Goal: Task Accomplishment & Management: Manage account settings

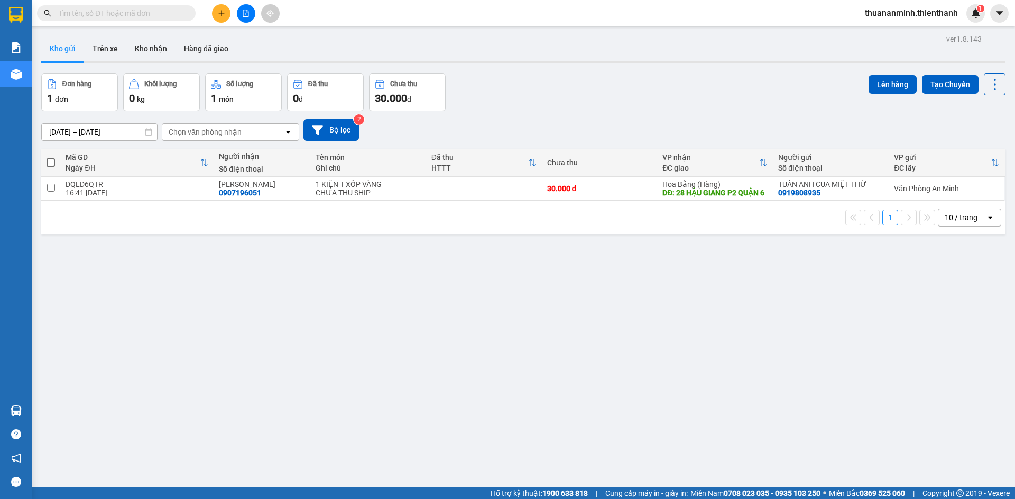
click at [223, 12] on icon "plus" at bounding box center [221, 13] width 7 height 7
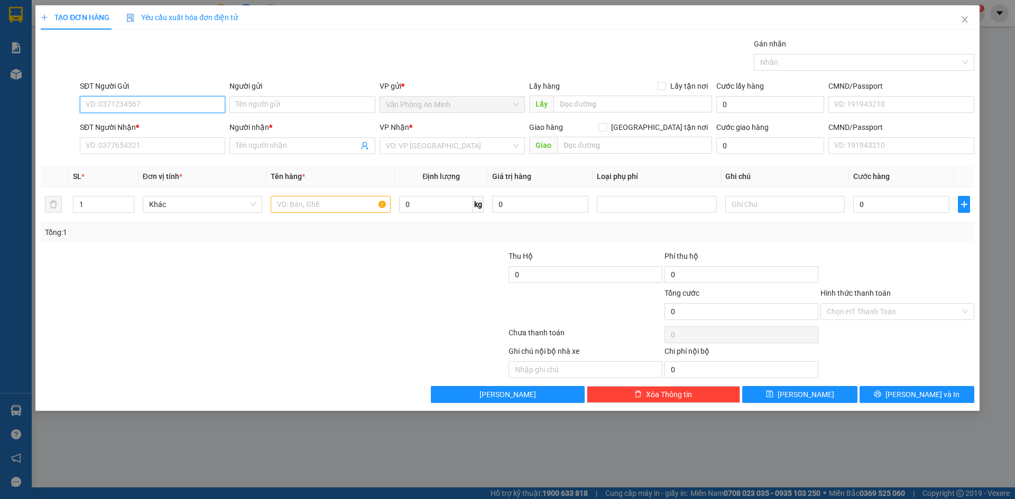
click at [141, 105] on input "SĐT Người Gửi" at bounding box center [152, 104] width 145 height 17
type input "0913197619"
click at [187, 123] on div "0913197619 - [PERSON_NAME]" at bounding box center [152, 126] width 133 height 12
type input "[PERSON_NAME]"
type input "0917984798"
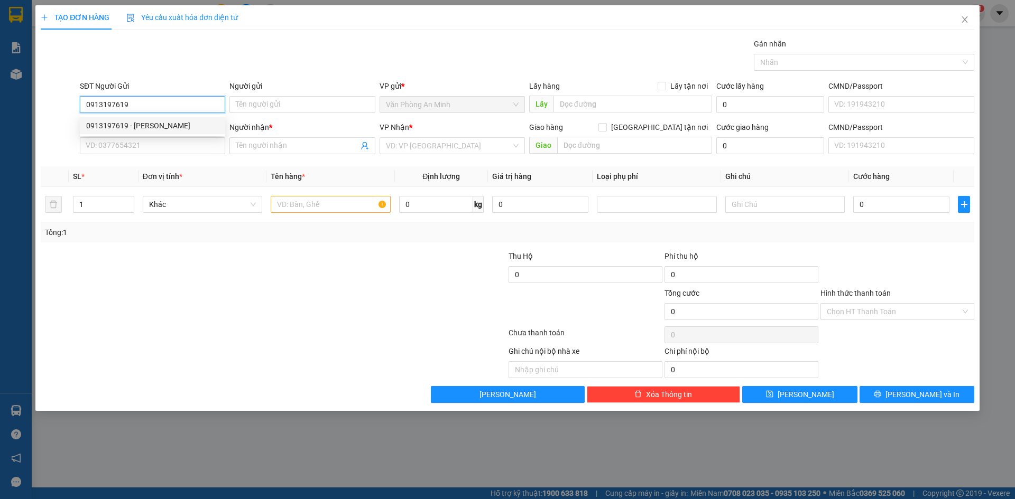
type input "[PERSON_NAME]"
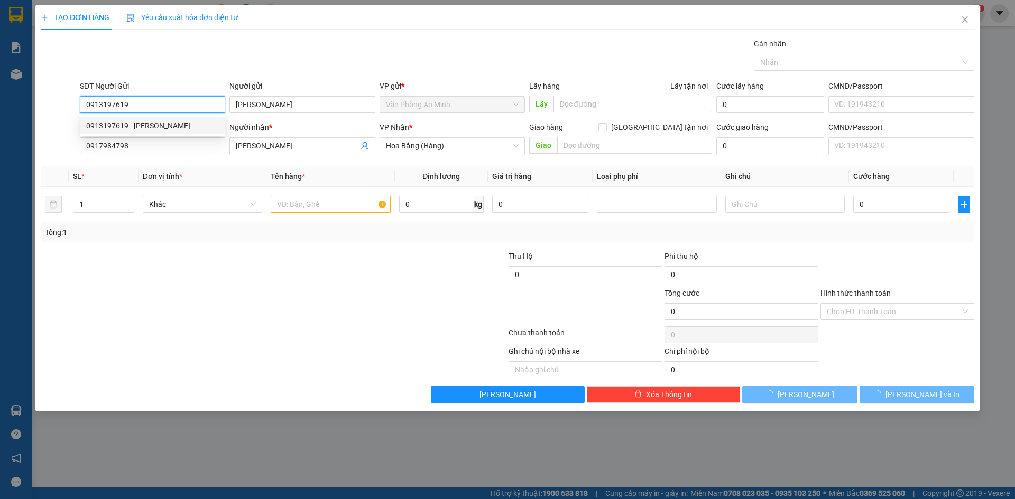
type input "40.000"
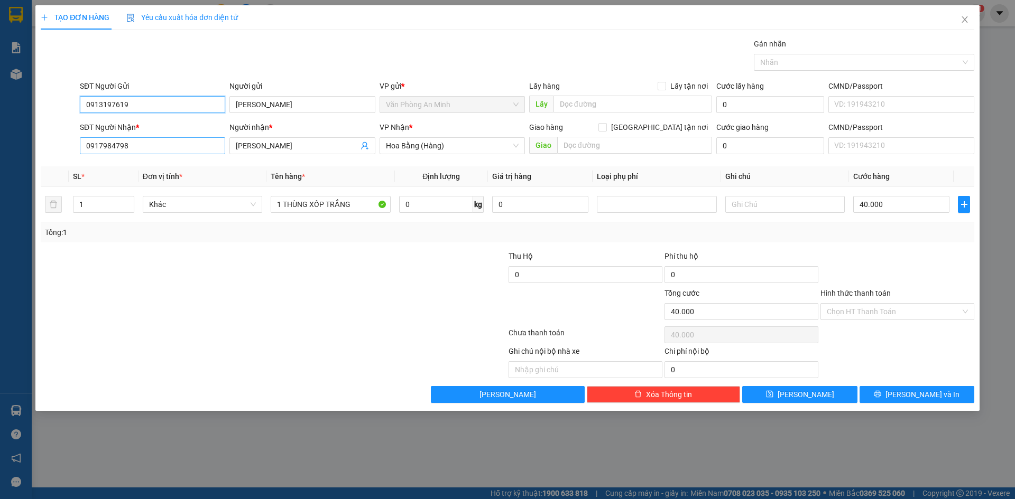
type input "0913197619"
click at [153, 141] on input "0917984798" at bounding box center [152, 145] width 145 height 17
type input "0"
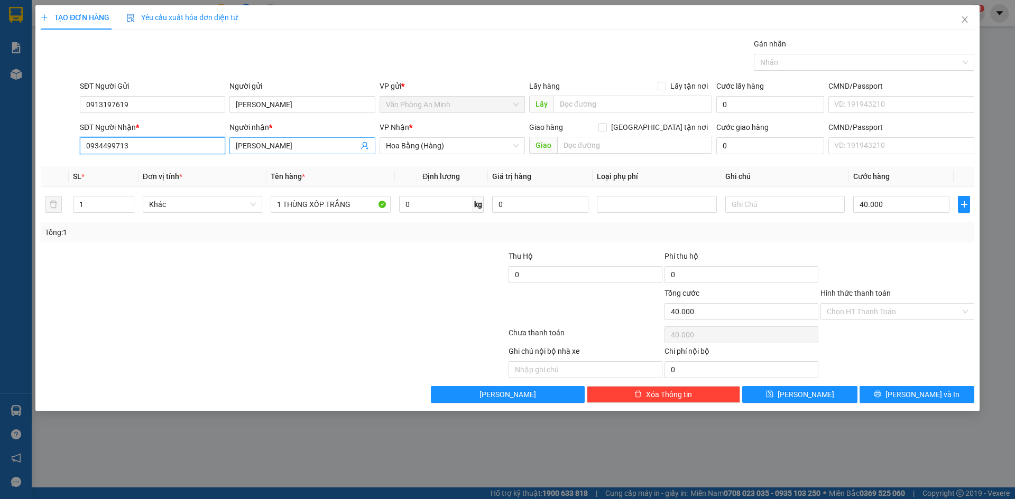
type input "0934499713"
click at [290, 141] on input "[PERSON_NAME]" at bounding box center [297, 146] width 122 height 12
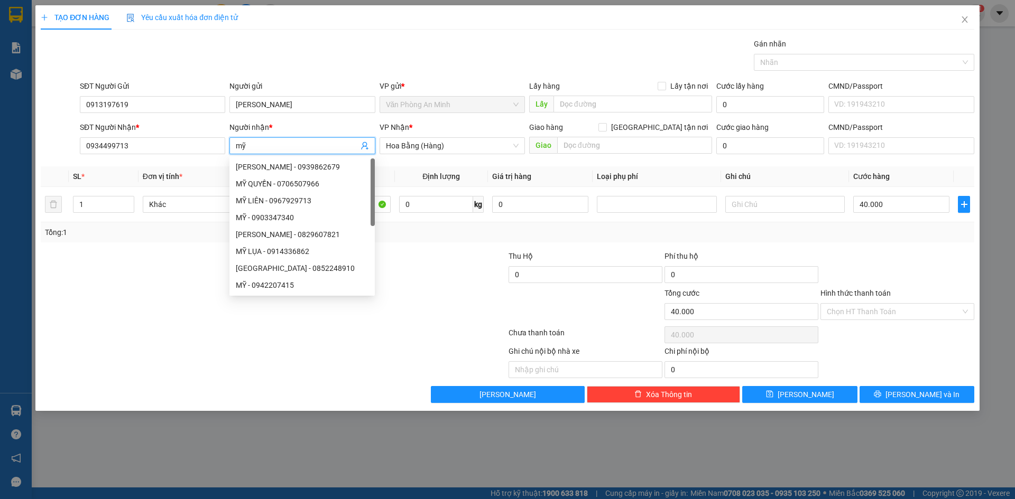
type input "m"
type input "M"
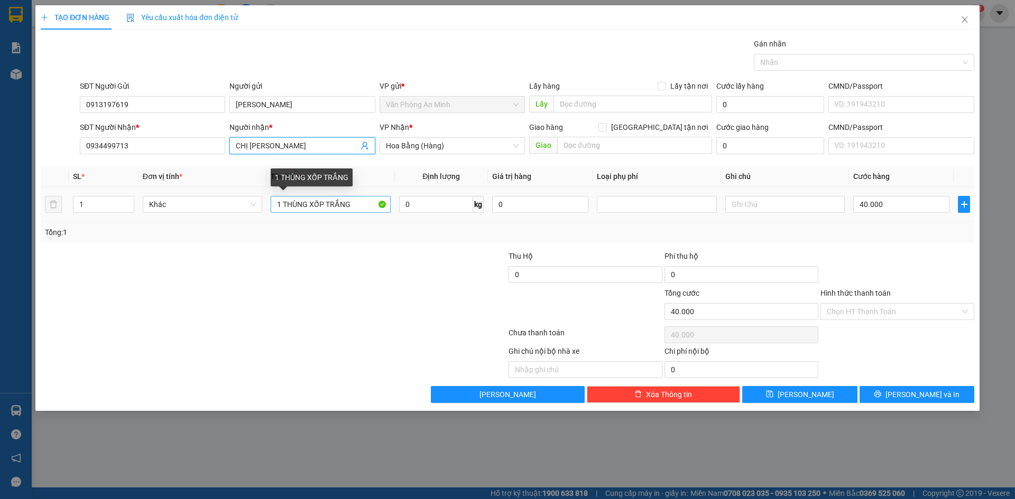
type input "CHỊ [PERSON_NAME]"
click at [328, 210] on input "1 THÙNG XỐP TRẮNG" at bounding box center [330, 204] width 119 height 17
click at [278, 203] on input "1 THÙNG XỐP TRẮNG" at bounding box center [330, 204] width 119 height 17
click at [283, 201] on input "1 THÙNG XỐP TRẮNG" at bounding box center [330, 204] width 119 height 17
click at [301, 199] on input "THÙNG XỐP TRẮNG" at bounding box center [330, 204] width 119 height 17
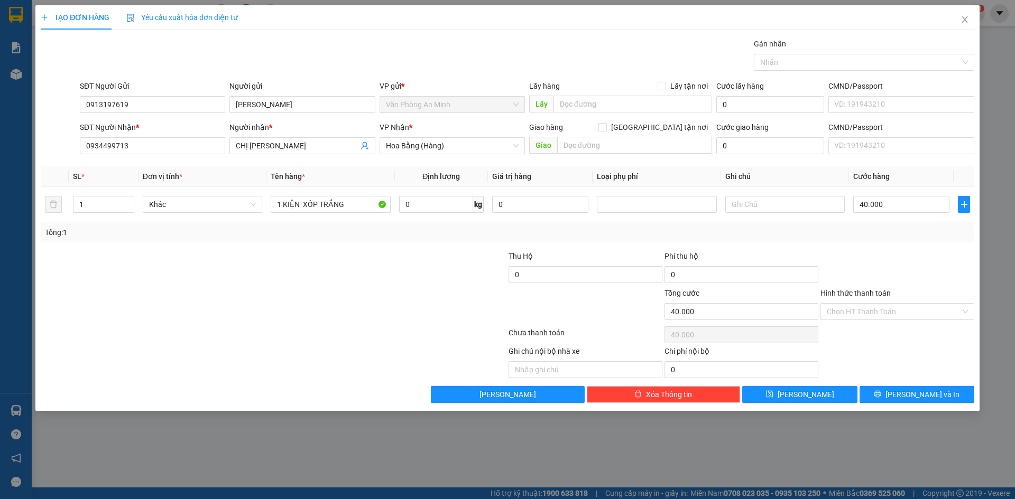
click at [354, 238] on div "Tổng: 1" at bounding box center [507, 233] width 933 height 20
click at [349, 207] on input "1 KIỆN XỐP TRẮNG" at bounding box center [330, 204] width 119 height 17
click at [303, 205] on input "1 KIỆN XỐP TRẮNG ĐÔI" at bounding box center [330, 204] width 119 height 17
click at [362, 206] on input "1 KIỆN XỐP TRẮNG ĐÔI" at bounding box center [330, 204] width 119 height 17
click at [301, 203] on input "1 KIỆN XỐP TRẮNG" at bounding box center [330, 204] width 119 height 17
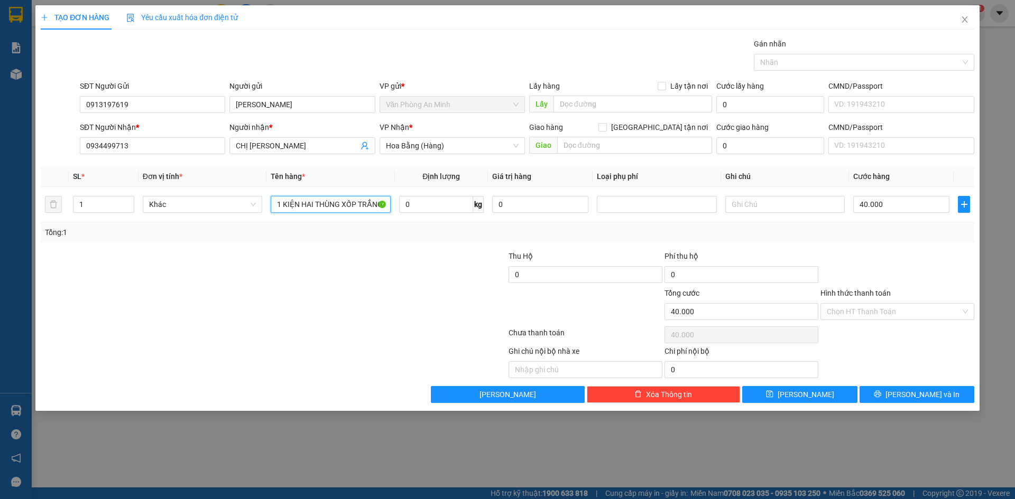
type input "1 KIỆN HAI THÙNG XỐP TRẮNG"
click at [372, 236] on div "Tổng: 1" at bounding box center [218, 233] width 347 height 12
click at [882, 203] on input "40.000" at bounding box center [901, 204] width 96 height 17
type input "0"
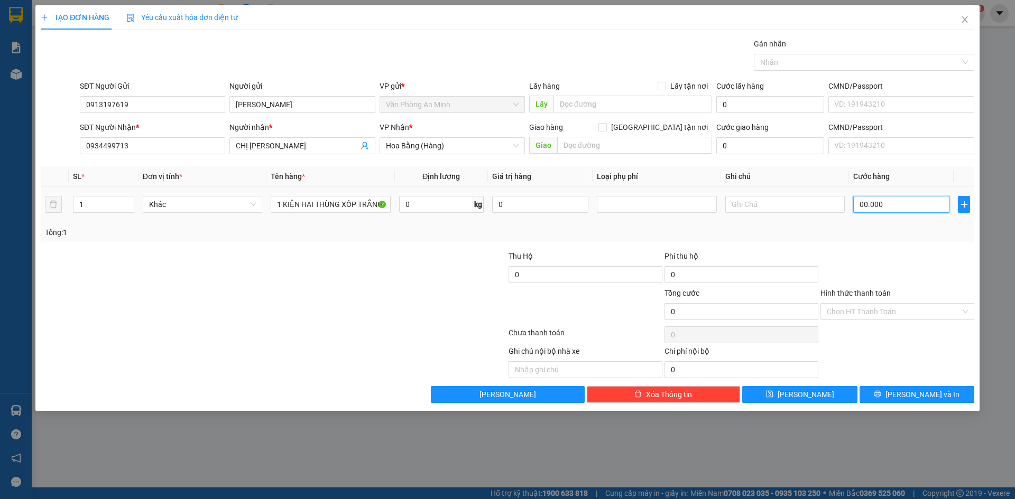
type input "00.000"
type input "5"
type input "000.005"
type input "50"
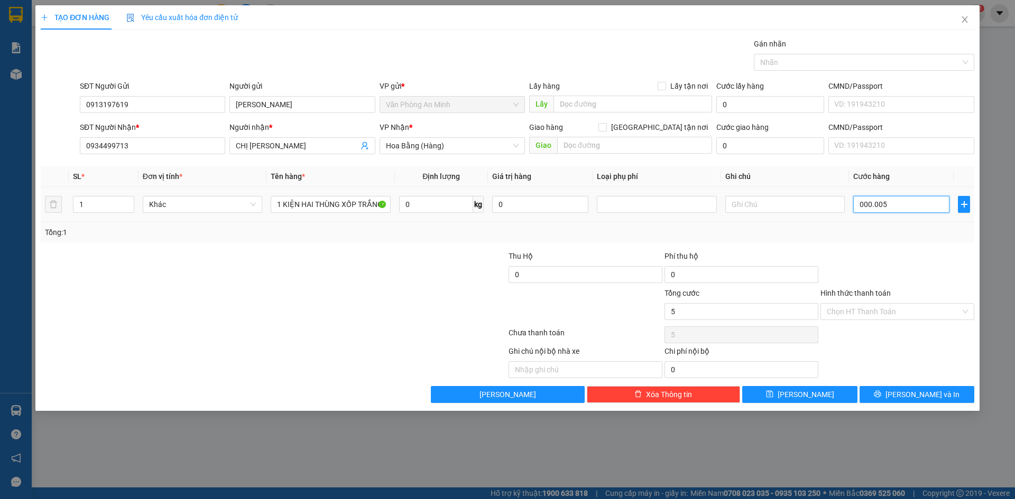
type input "50"
type input "00.000.050"
type input "5"
type input "00.000.000"
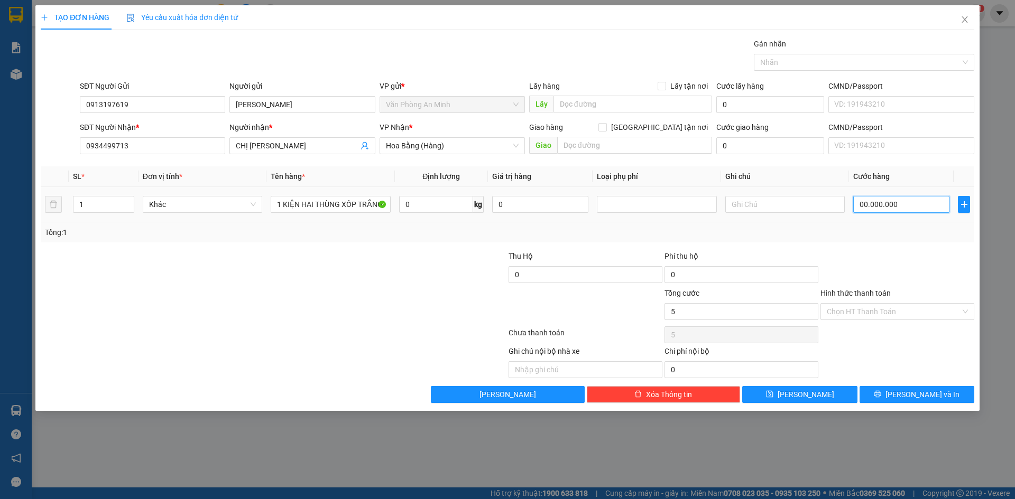
type input "0"
click at [858, 202] on input "0" at bounding box center [901, 204] width 96 height 17
type input "50"
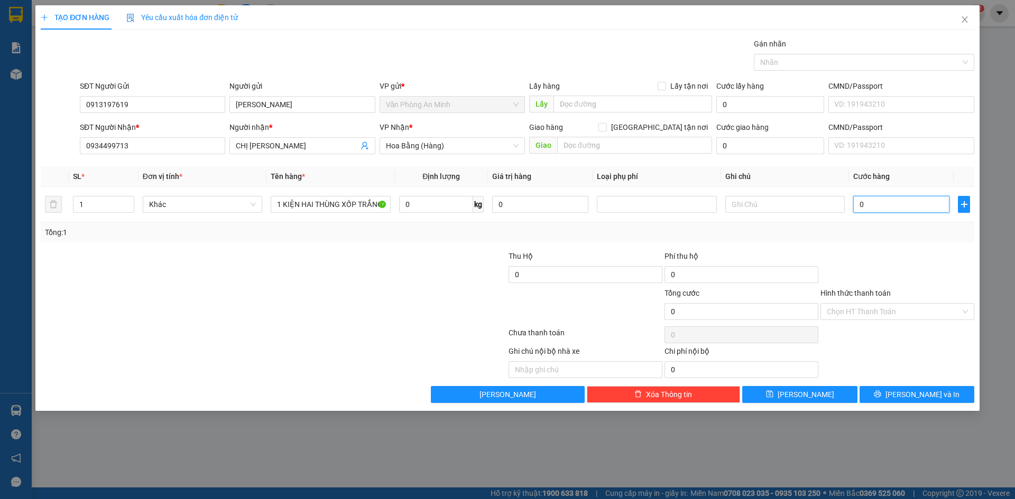
type input "50"
type input "50.000"
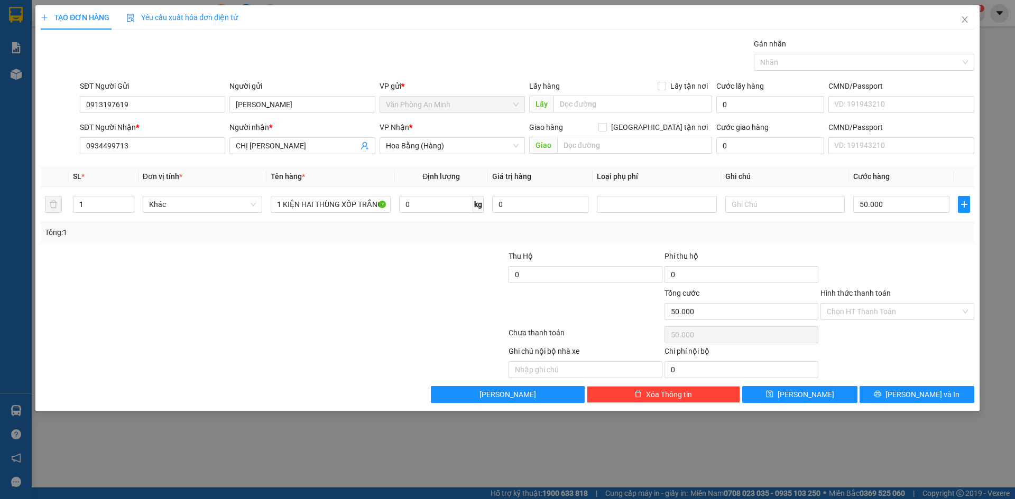
click at [903, 269] on div at bounding box center [897, 269] width 156 height 37
click at [818, 396] on button "[PERSON_NAME]" at bounding box center [799, 394] width 115 height 17
type input "0"
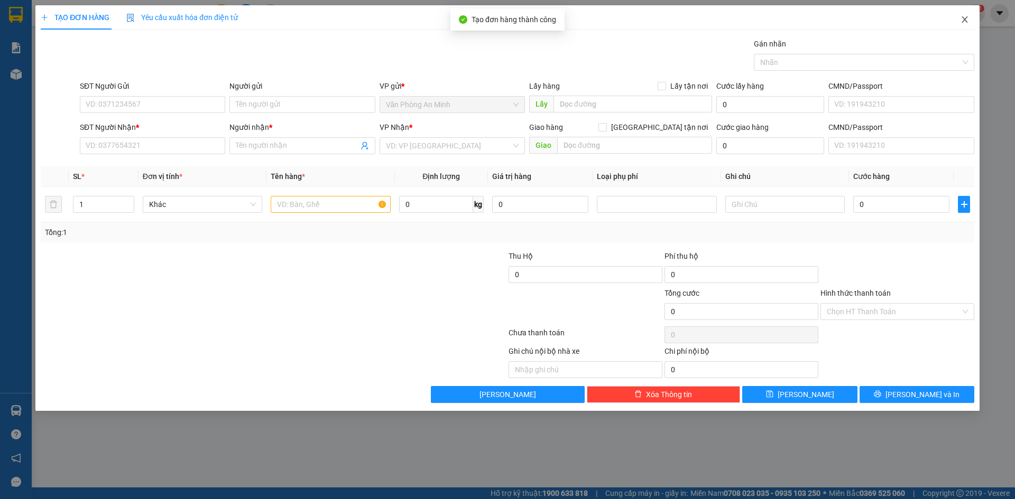
click at [956, 21] on span "Close" at bounding box center [965, 20] width 30 height 30
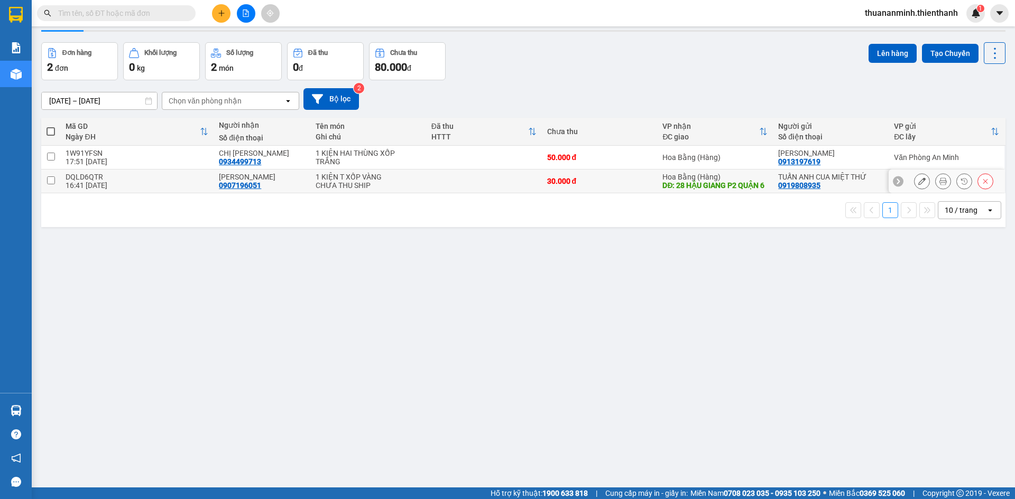
scroll to position [49, 0]
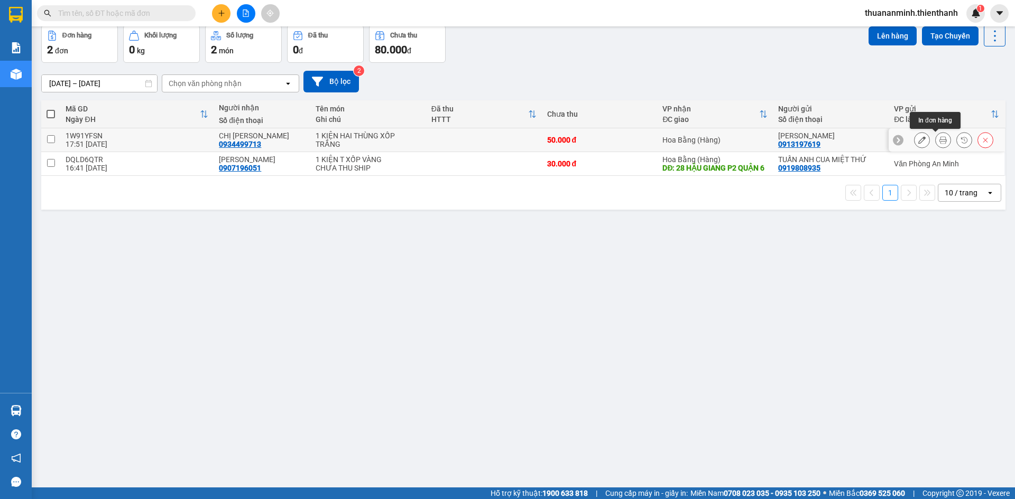
click at [939, 142] on icon at bounding box center [942, 139] width 7 height 7
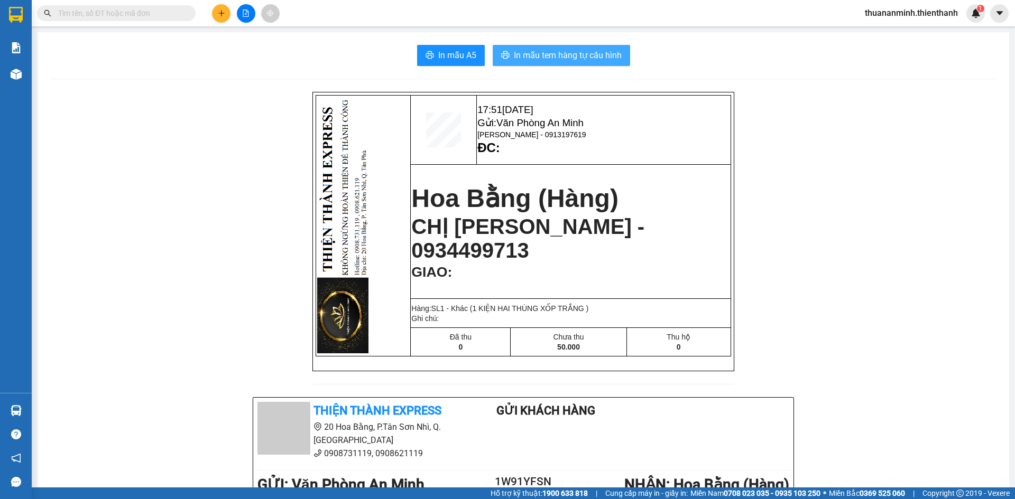
click at [510, 45] on button "In mẫu tem hàng tự cấu hình" at bounding box center [561, 55] width 137 height 21
drag, startPoint x: 137, startPoint y: 186, endPoint x: 137, endPoint y: 177, distance: 8.5
click at [137, 186] on div "17:51 [DATE] Gửi: [PERSON_NAME] An [PERSON_NAME] - 0913197619 ĐC: [PERSON_NAME]…" at bounding box center [523, 466] width 946 height 749
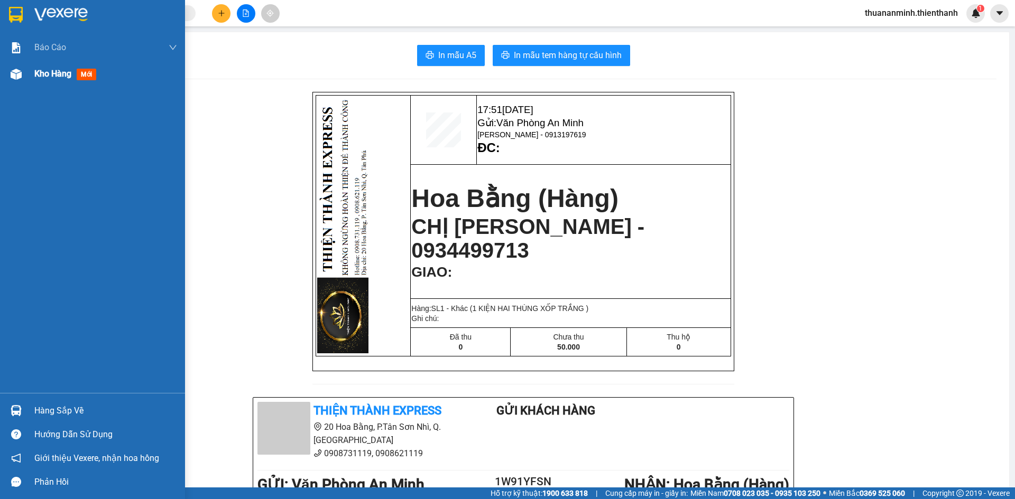
click at [62, 73] on span "Kho hàng" at bounding box center [52, 74] width 37 height 10
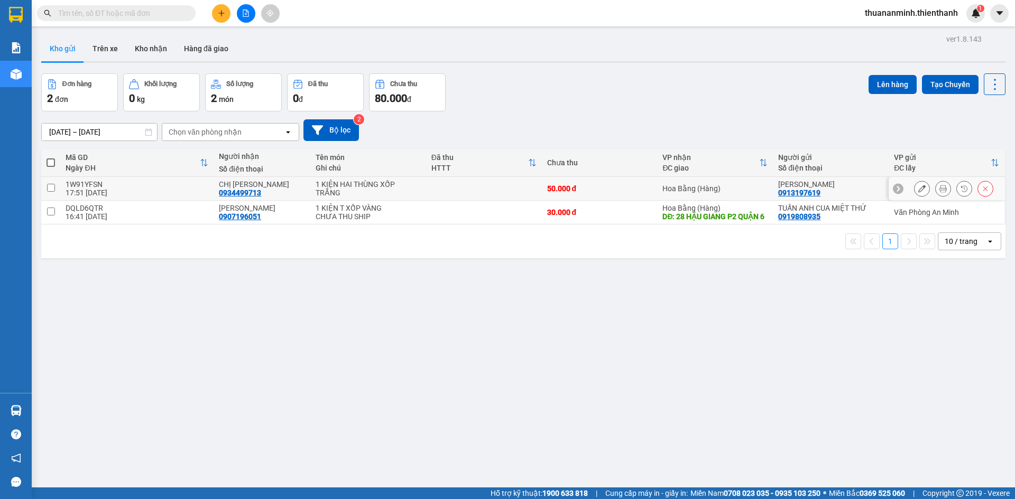
click at [58, 188] on td at bounding box center [50, 189] width 19 height 24
checkbox input "true"
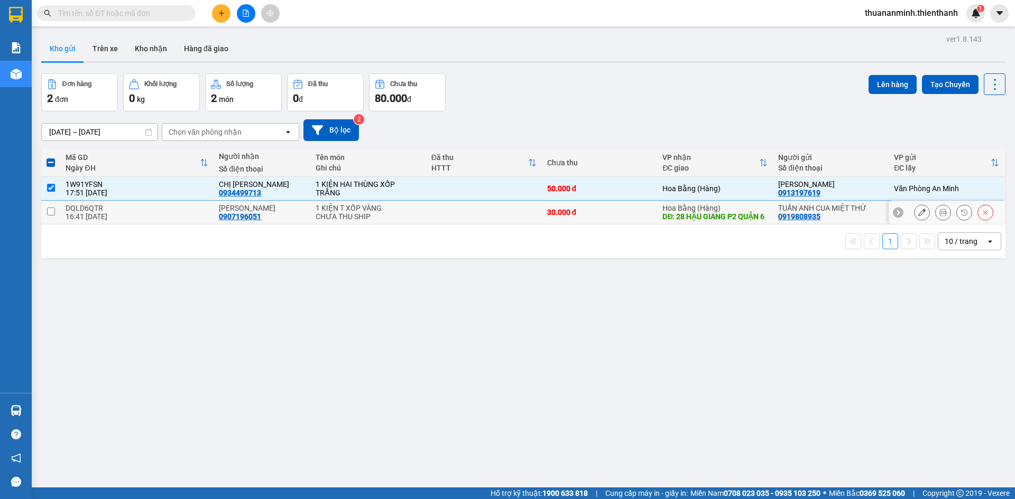
click at [60, 210] on td at bounding box center [50, 213] width 19 height 24
checkbox input "true"
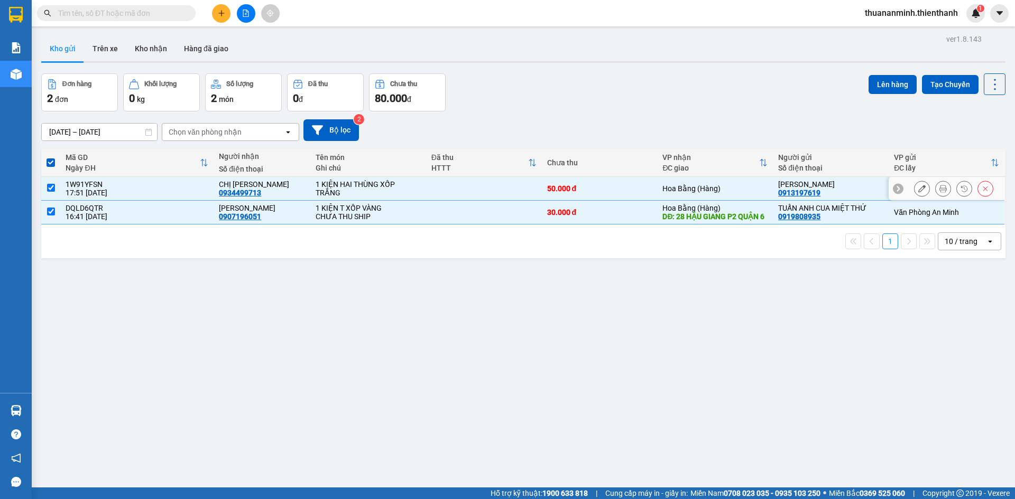
click at [55, 182] on td at bounding box center [50, 189] width 19 height 24
checkbox input "false"
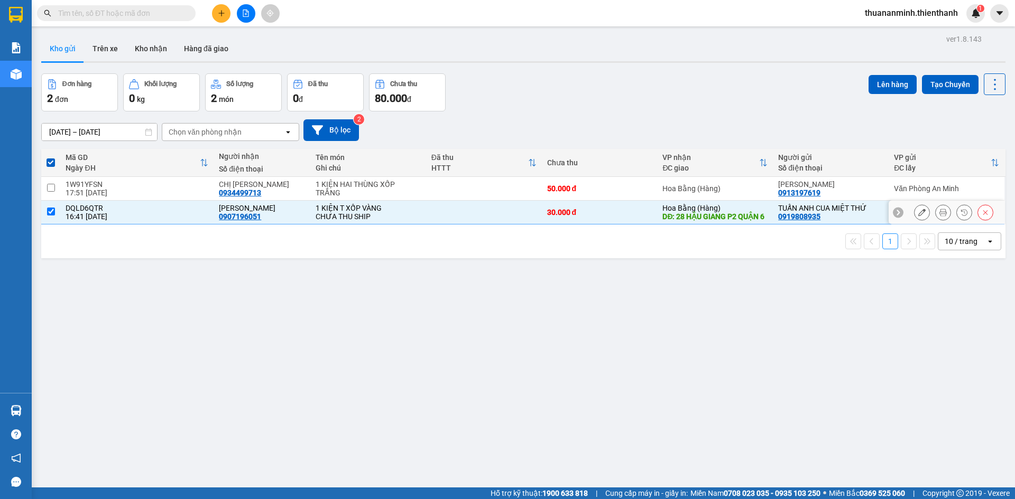
click at [52, 208] on td at bounding box center [50, 213] width 19 height 24
checkbox input "false"
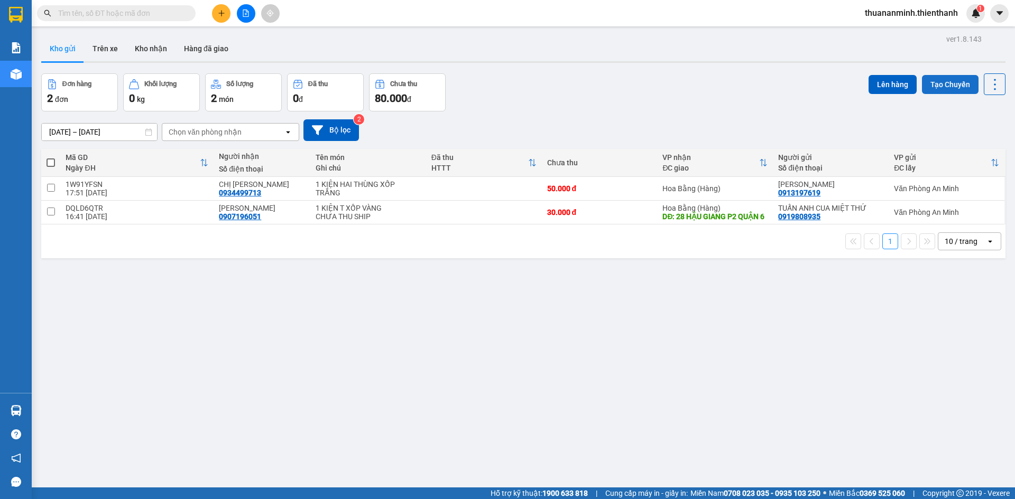
click at [937, 90] on button "Tạo Chuyến" at bounding box center [950, 84] width 57 height 19
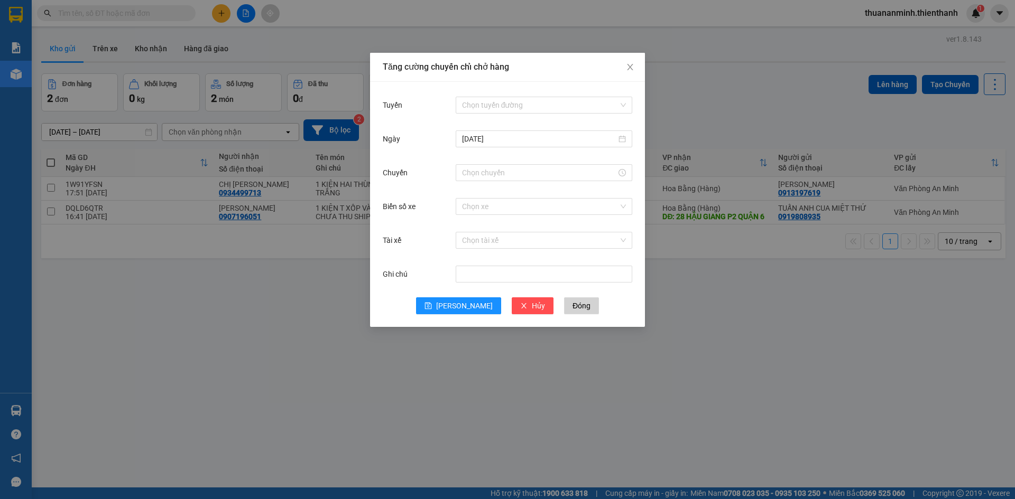
click at [840, 116] on div "Tăng cường chuyến chỉ chở hàng Tuyến Chọn tuyến đường [DATE] Chuyến Biển số xe …" at bounding box center [507, 249] width 1015 height 499
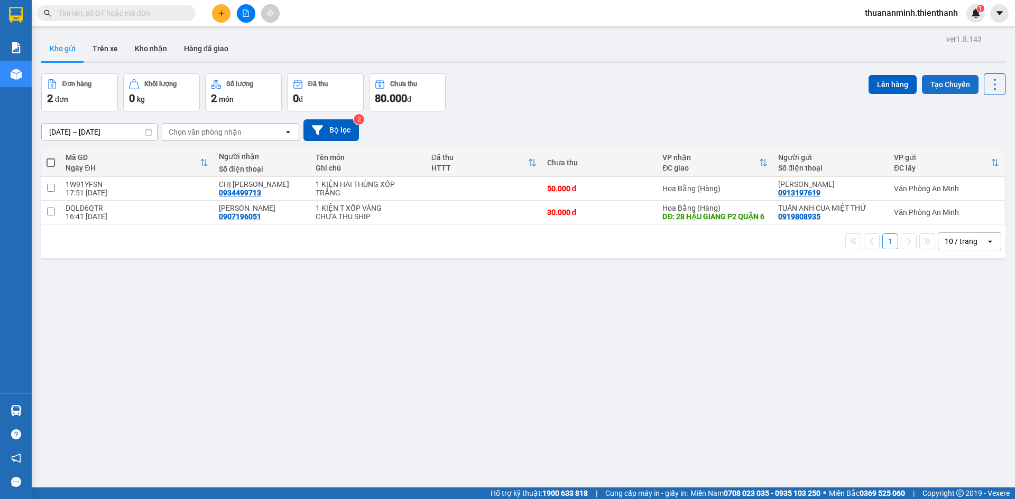
click at [961, 85] on button "Tạo Chuyến" at bounding box center [950, 84] width 57 height 19
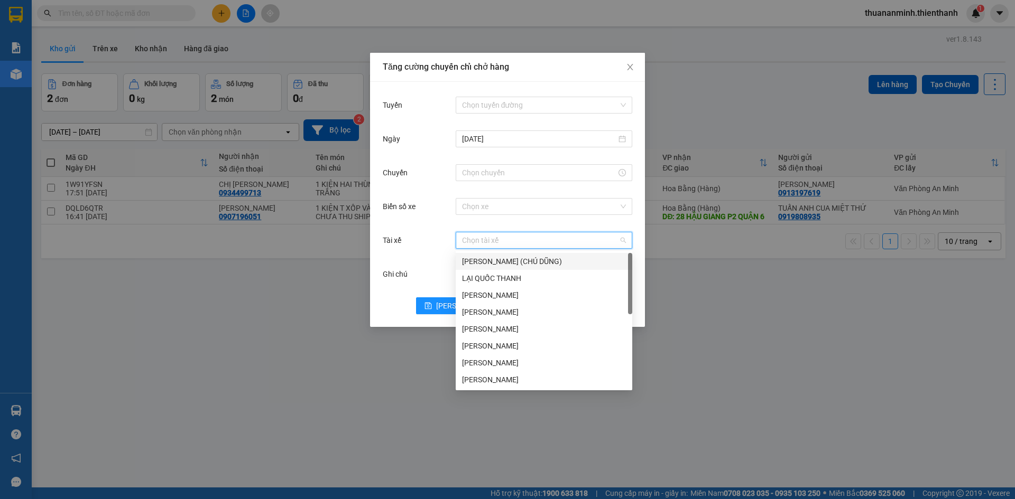
click at [533, 236] on input "Tài xế" at bounding box center [540, 241] width 156 height 16
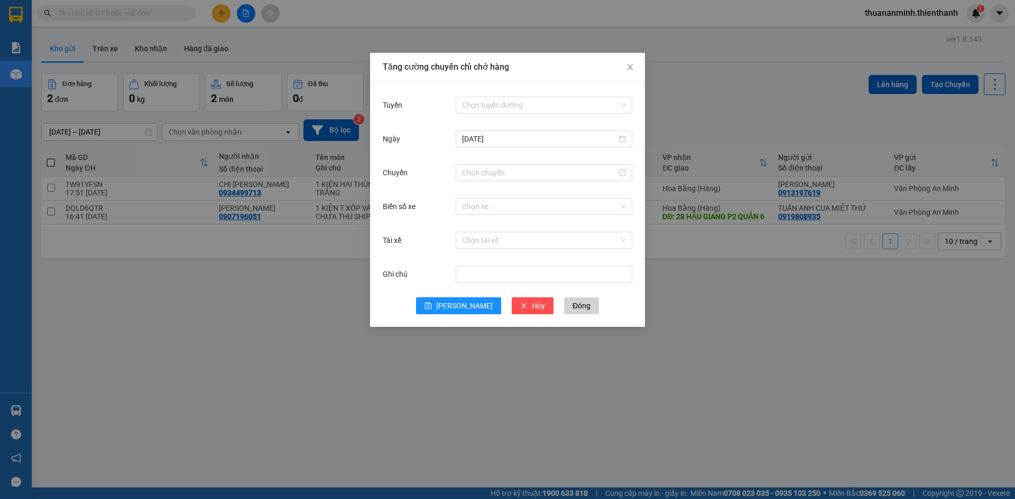
click at [439, 220] on div "Biển số xe Chọn xe" at bounding box center [507, 213] width 249 height 34
click at [510, 213] on input "Biển số xe" at bounding box center [540, 207] width 156 height 16
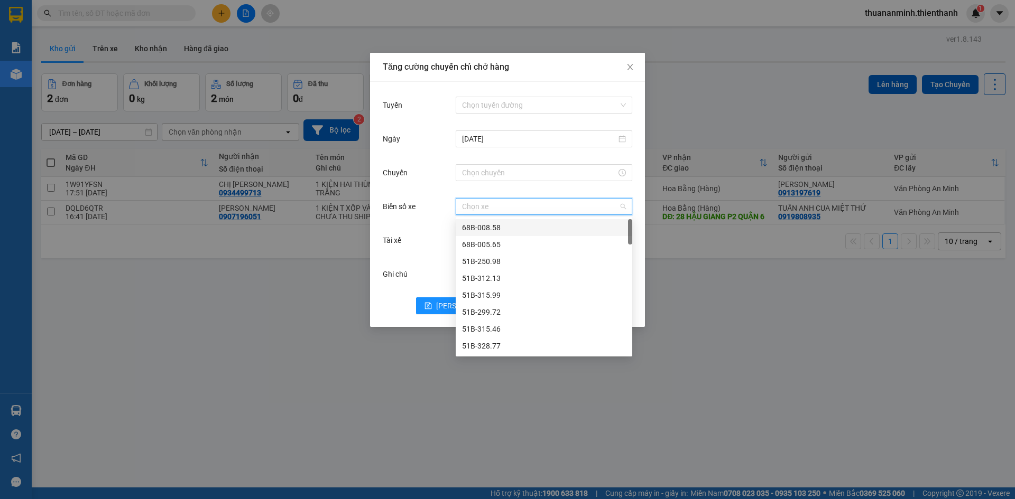
click at [510, 213] on input "Biển số xe" at bounding box center [540, 207] width 156 height 16
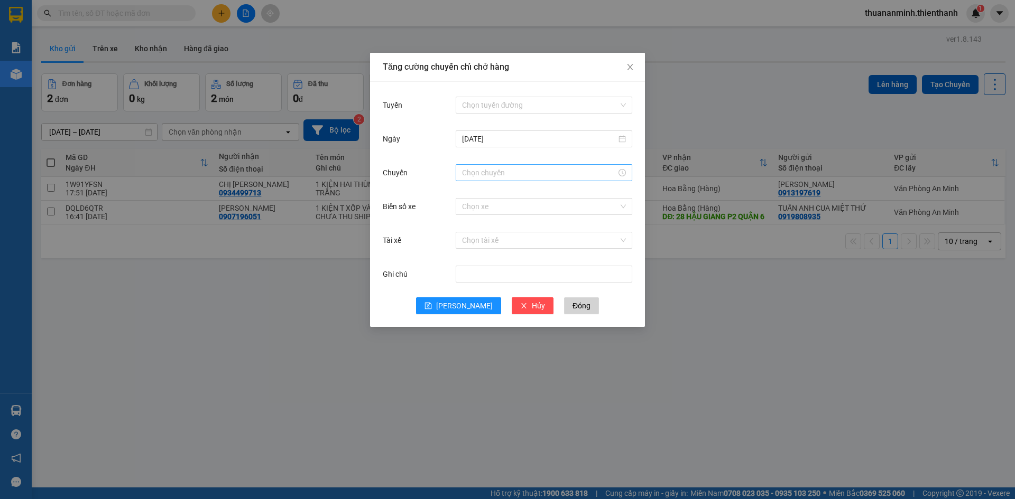
drag, startPoint x: 434, startPoint y: 177, endPoint x: 490, endPoint y: 170, distance: 56.5
click at [434, 177] on div "Chuyến" at bounding box center [419, 172] width 73 height 21
click at [491, 169] on input "Chuyến" at bounding box center [539, 173] width 154 height 12
click at [435, 156] on div "[DATE]" at bounding box center [507, 145] width 249 height 34
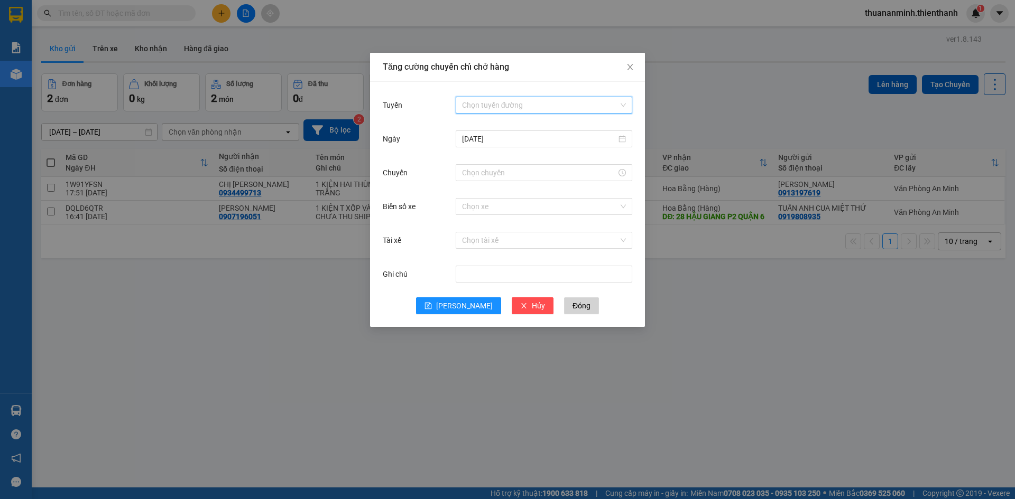
click at [519, 110] on input "Tuyến" at bounding box center [540, 105] width 156 height 16
click at [520, 99] on input "Tuyến" at bounding box center [540, 105] width 156 height 16
click at [508, 235] on input "Tài xế" at bounding box center [540, 241] width 156 height 16
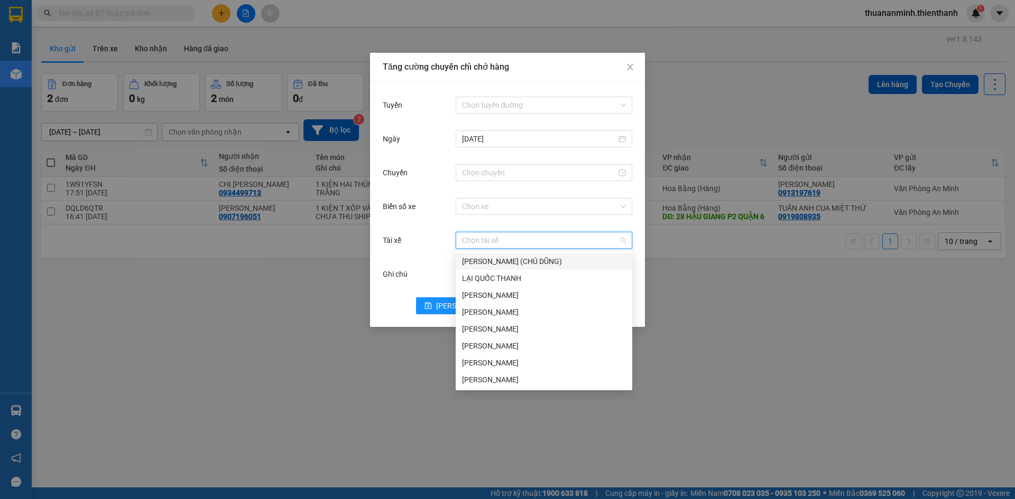
click at [449, 224] on div "Biển số xe Chọn xe" at bounding box center [507, 213] width 249 height 34
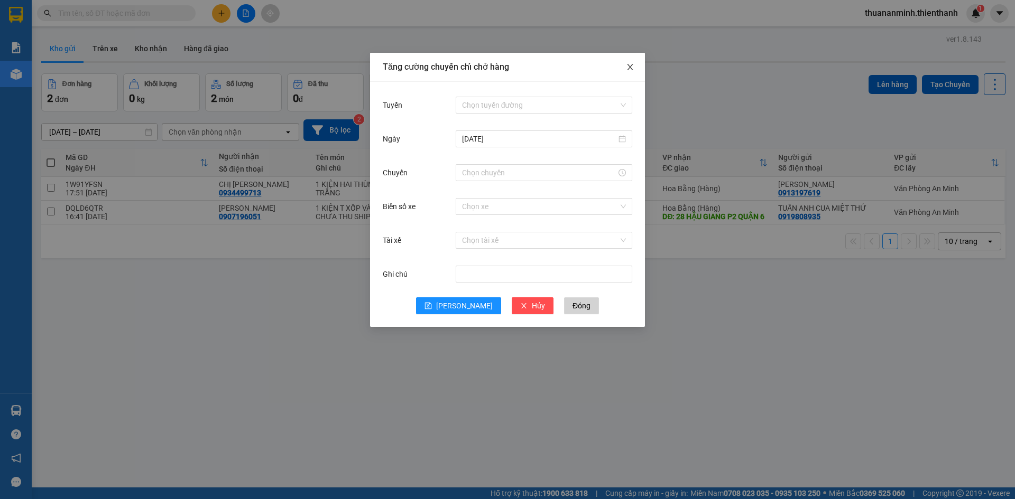
click at [636, 63] on span "Close" at bounding box center [630, 68] width 30 height 30
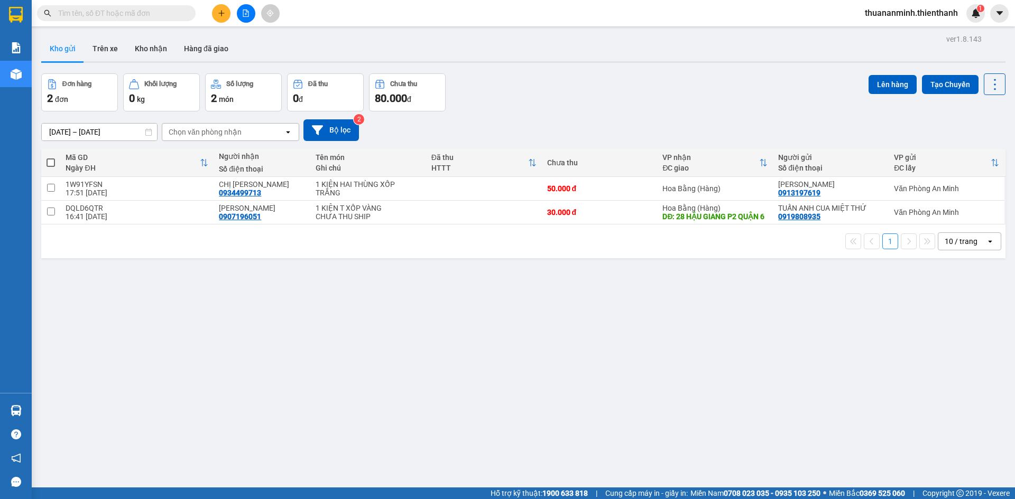
click at [623, 88] on div "Đơn hàng 2 đơn Khối lượng 0 kg Số lượng 2 món Đã thu 0 đ Chưa thu 80.000 đ Lên …" at bounding box center [523, 92] width 964 height 38
click at [876, 82] on button "Lên hàng" at bounding box center [892, 84] width 48 height 19
click at [820, 89] on div "Đơn hàng 2 đơn Khối lượng 0 kg Số lượng 2 món Đã thu 0 đ Chưa thu 80.000 đ Lên …" at bounding box center [523, 92] width 964 height 38
click at [60, 184] on td "1W91YFSN 17:51 [DATE]" at bounding box center [136, 189] width 153 height 24
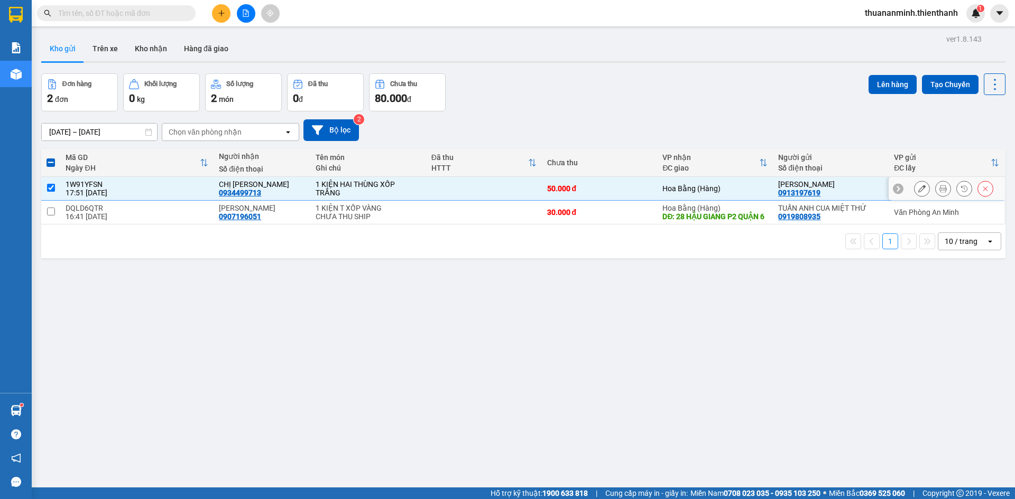
click at [52, 190] on input "checkbox" at bounding box center [51, 188] width 8 height 8
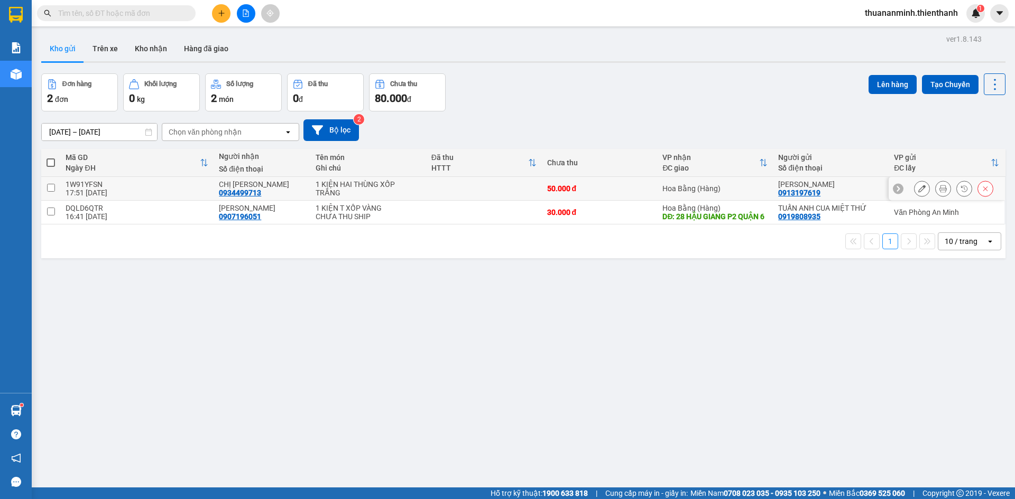
click at [43, 188] on td at bounding box center [50, 189] width 19 height 24
checkbox input "true"
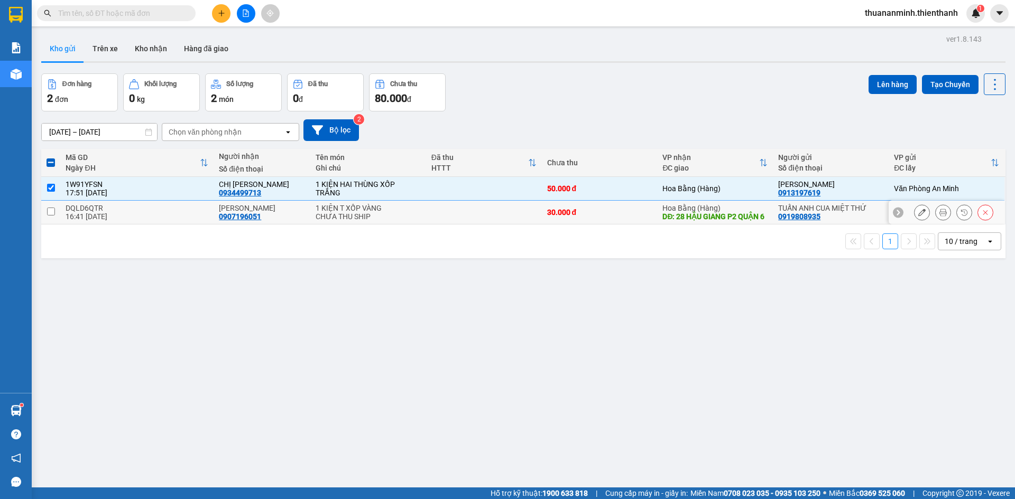
click at [45, 209] on td at bounding box center [50, 213] width 19 height 24
checkbox input "true"
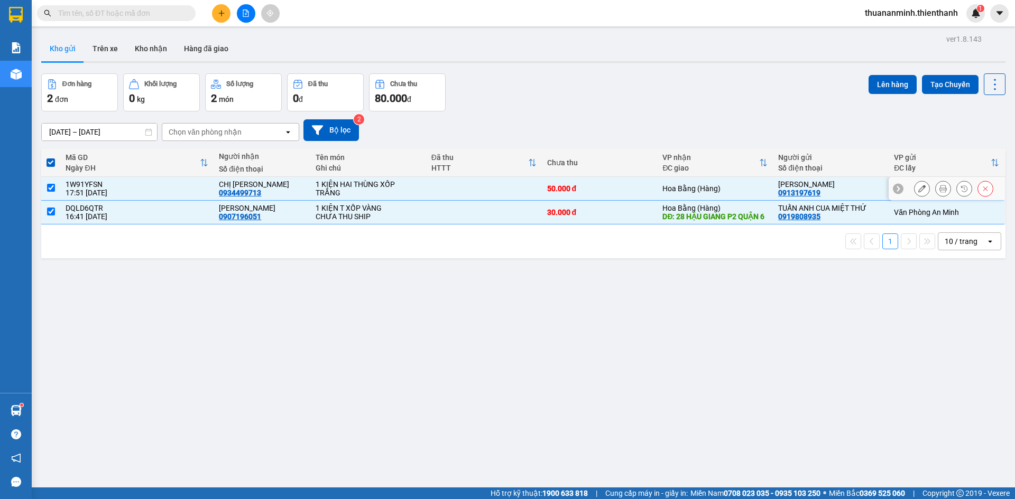
click at [47, 181] on td at bounding box center [50, 189] width 19 height 24
checkbox input "false"
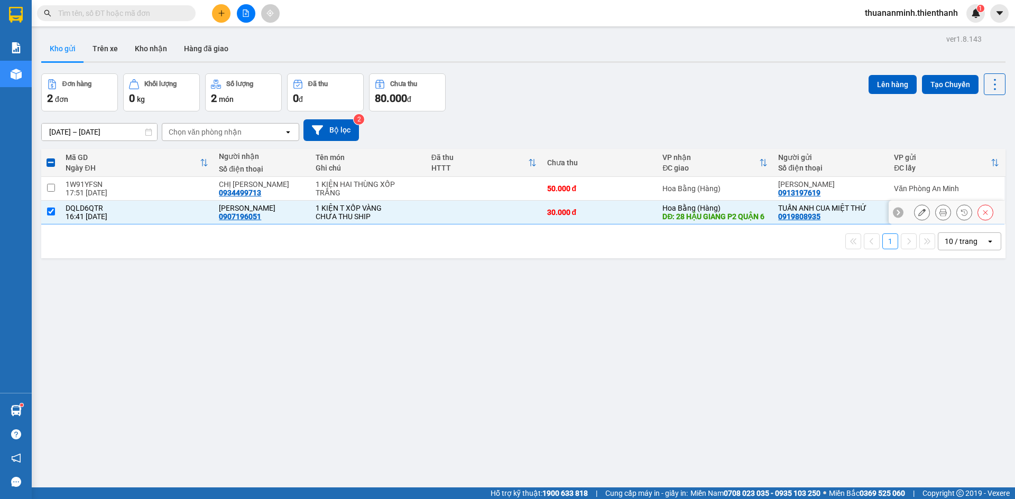
click at [51, 208] on td at bounding box center [50, 213] width 19 height 24
checkbox input "false"
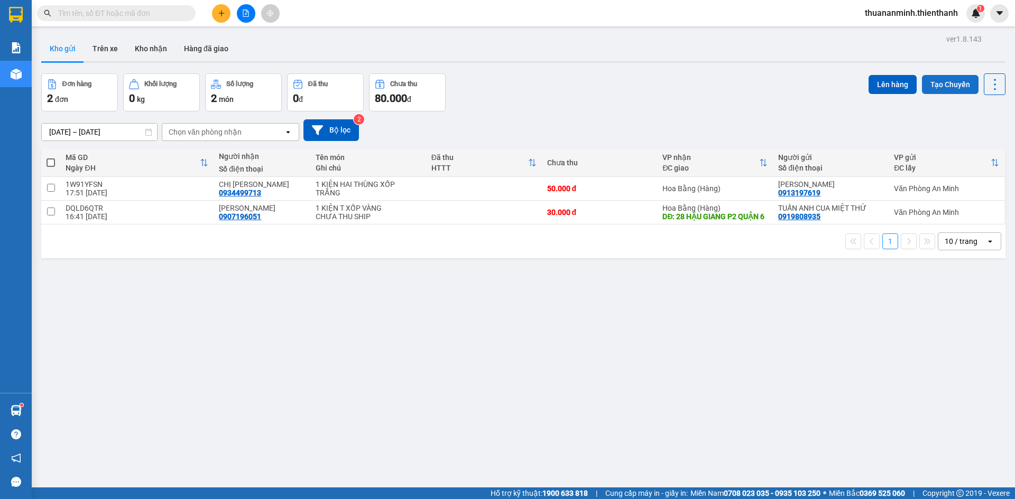
click at [946, 83] on button "Tạo Chuyến" at bounding box center [950, 84] width 57 height 19
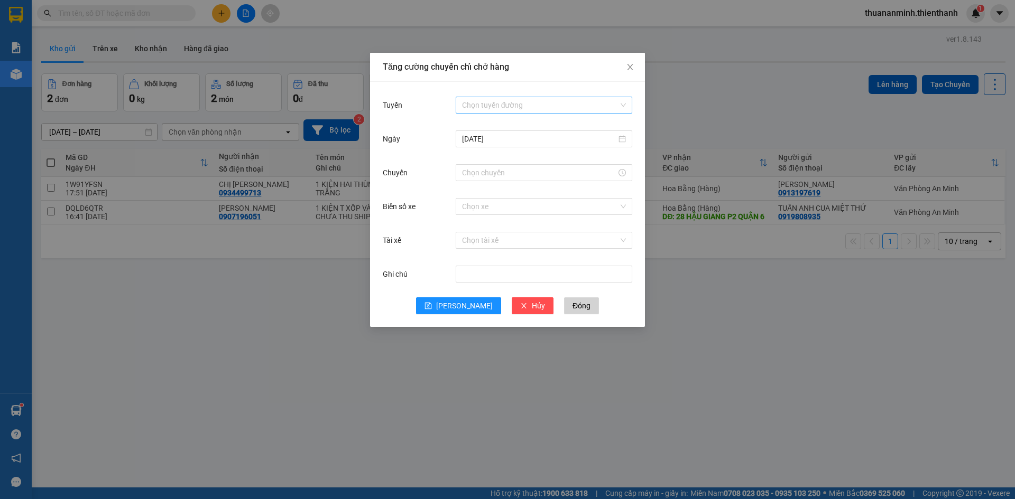
click at [499, 100] on input "Tuyến" at bounding box center [540, 105] width 156 height 16
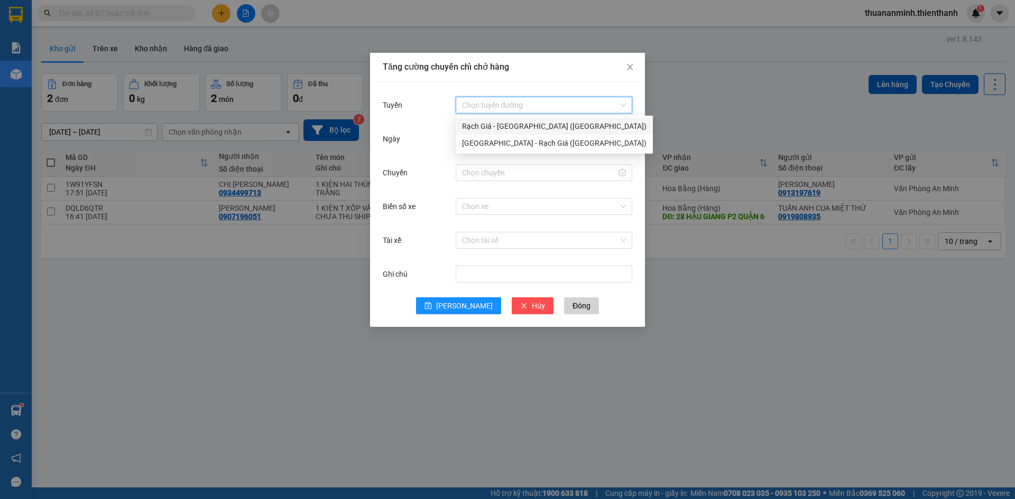
click at [508, 128] on div "Rạch Giá - [GEOGRAPHIC_DATA] ([GEOGRAPHIC_DATA])" at bounding box center [554, 127] width 184 height 12
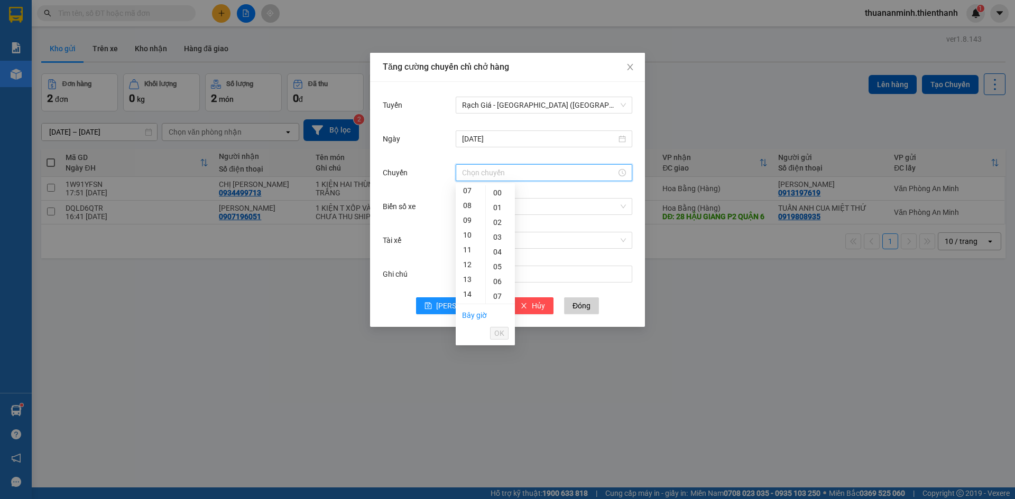
click at [512, 176] on input "Chuyến" at bounding box center [539, 173] width 154 height 12
click at [473, 189] on div "21" at bounding box center [471, 186] width 30 height 15
type input "21:00"
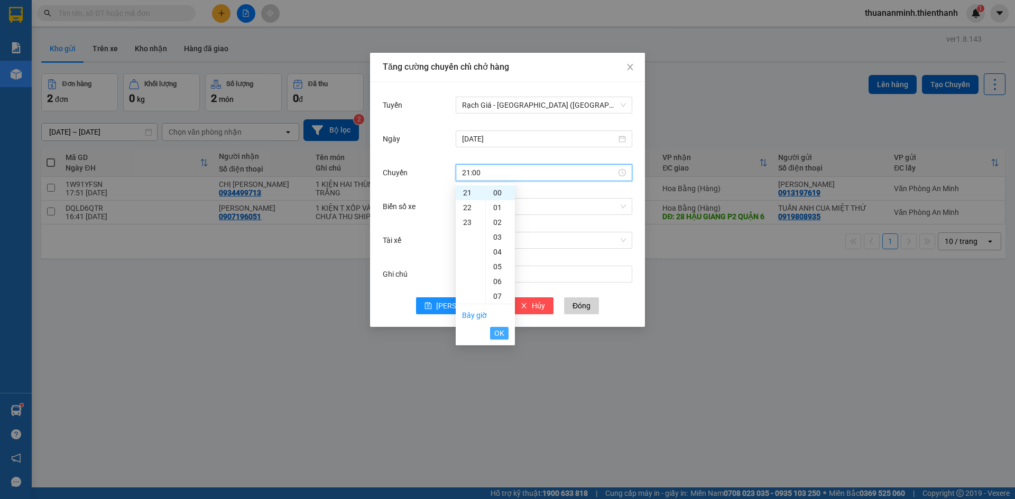
click at [502, 332] on span "OK" at bounding box center [499, 334] width 10 height 12
click at [511, 211] on input "Biển số xe" at bounding box center [540, 207] width 156 height 16
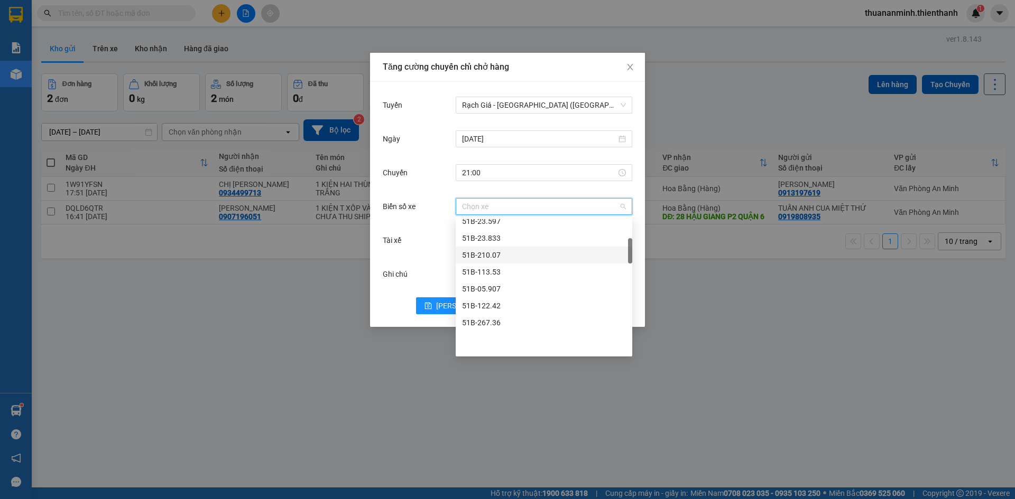
scroll to position [106, 0]
type input "17"
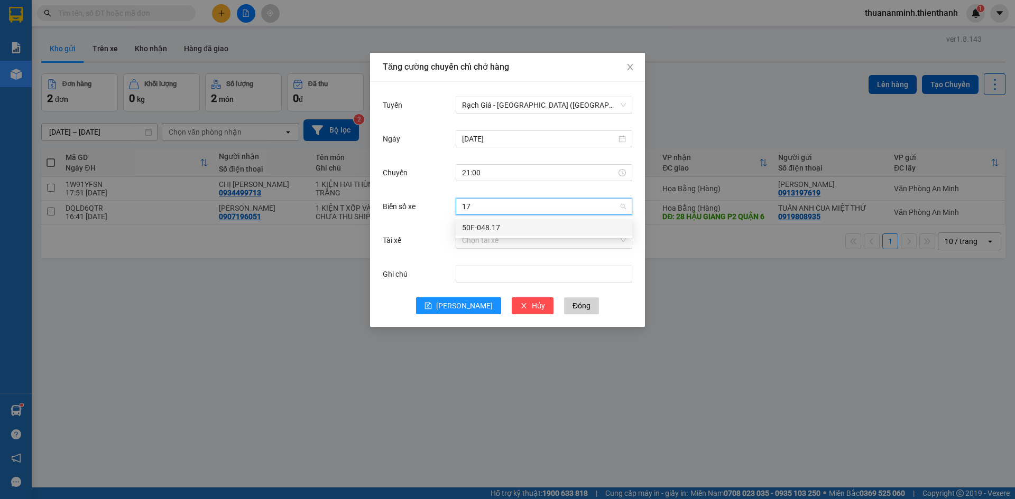
click at [515, 221] on div "50F-048.17" at bounding box center [544, 227] width 177 height 17
click at [412, 239] on div "Tài xế" at bounding box center [419, 240] width 73 height 21
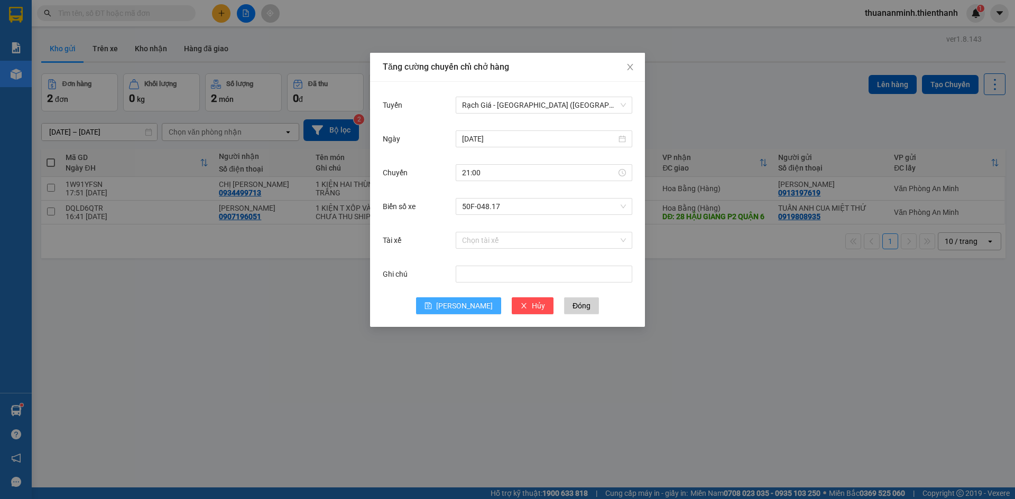
click at [461, 305] on span "[PERSON_NAME]" at bounding box center [464, 306] width 57 height 12
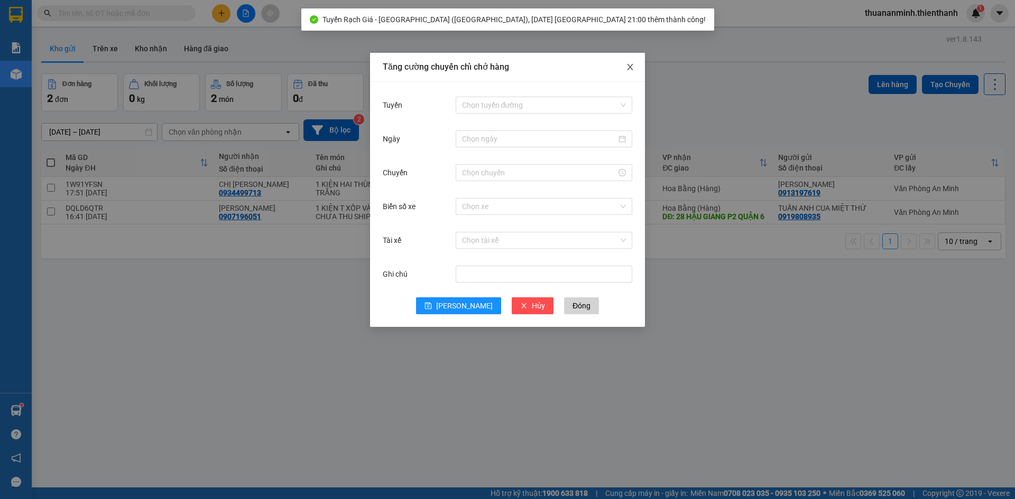
click at [628, 66] on icon "close" at bounding box center [630, 67] width 6 height 6
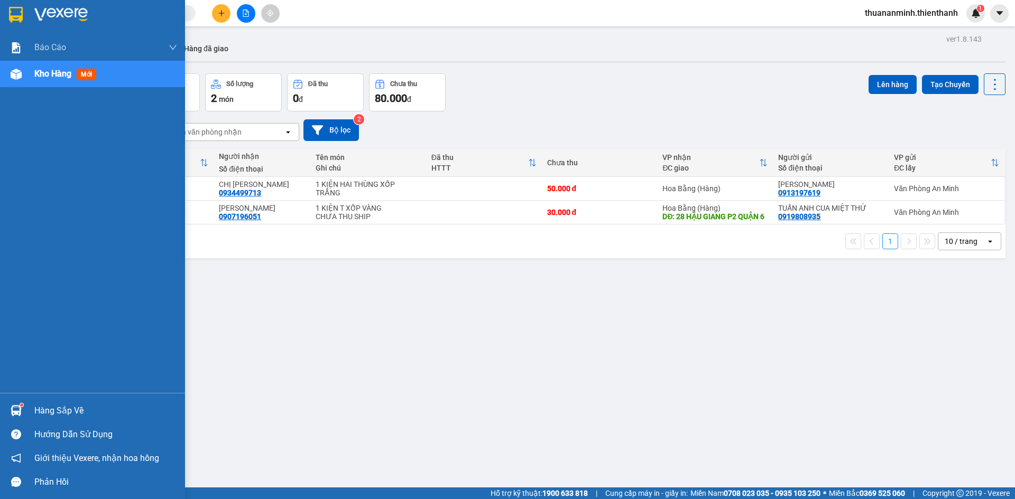
click at [54, 75] on span "Kho hàng" at bounding box center [52, 74] width 37 height 10
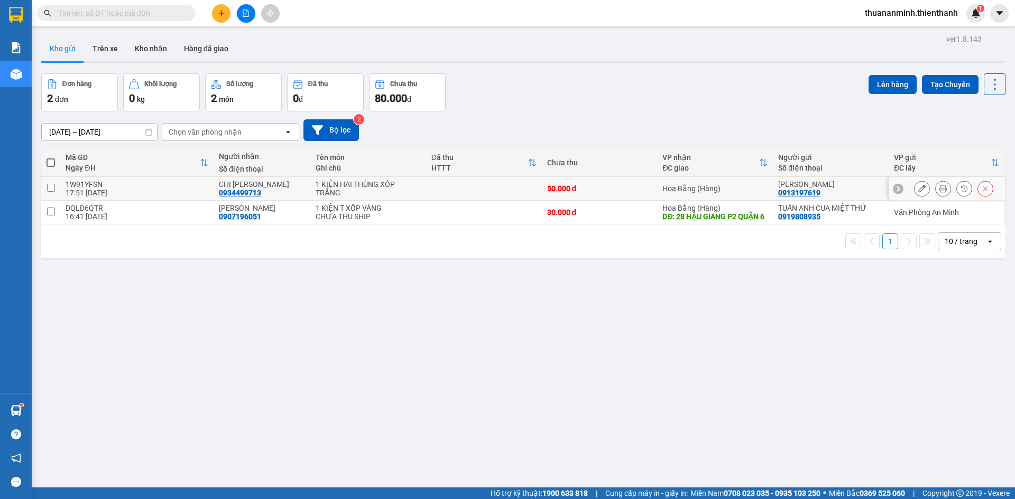
drag, startPoint x: 52, startPoint y: 195, endPoint x: 50, endPoint y: 210, distance: 15.5
click at [52, 195] on td at bounding box center [50, 189] width 19 height 24
checkbox input "true"
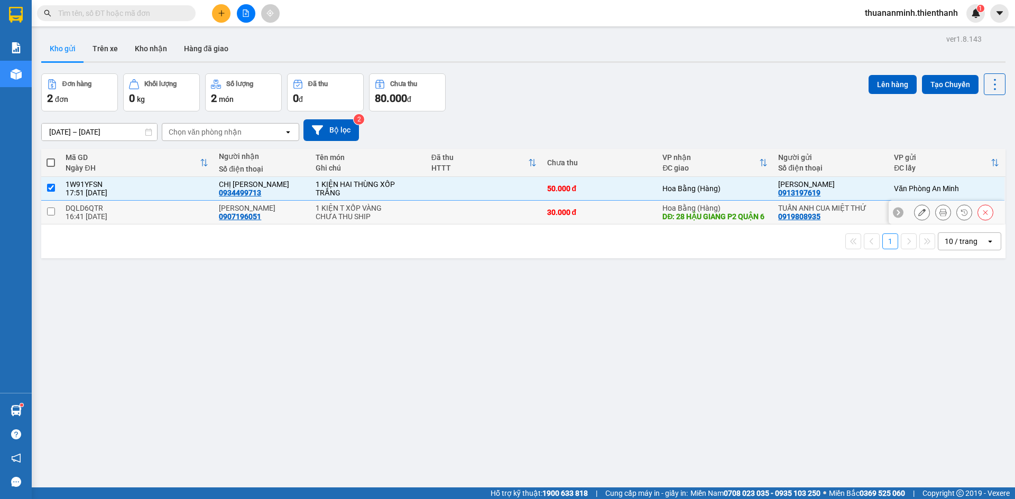
click at [52, 216] on input "checkbox" at bounding box center [51, 212] width 8 height 8
checkbox input "true"
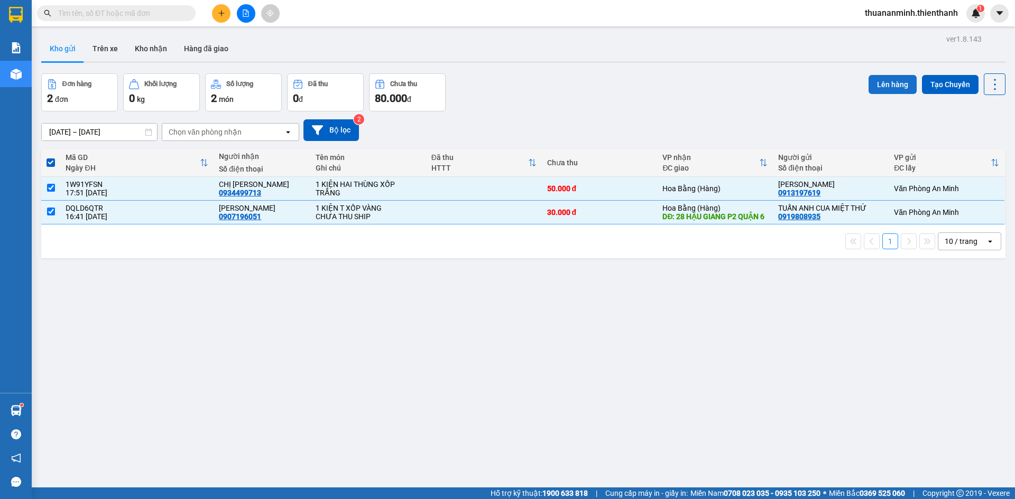
click at [875, 85] on button "Lên hàng" at bounding box center [892, 84] width 48 height 19
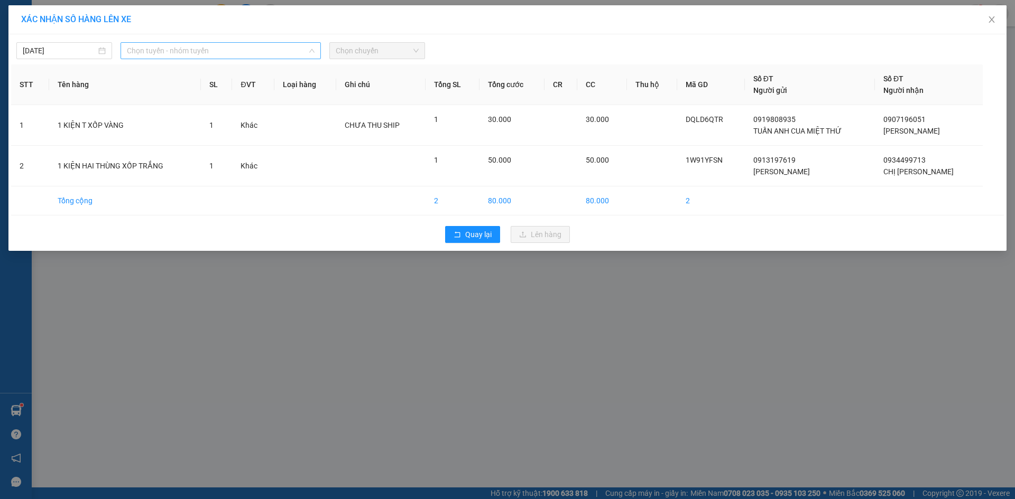
click at [218, 57] on span "Chọn tuyến - nhóm tuyến" at bounding box center [221, 51] width 188 height 16
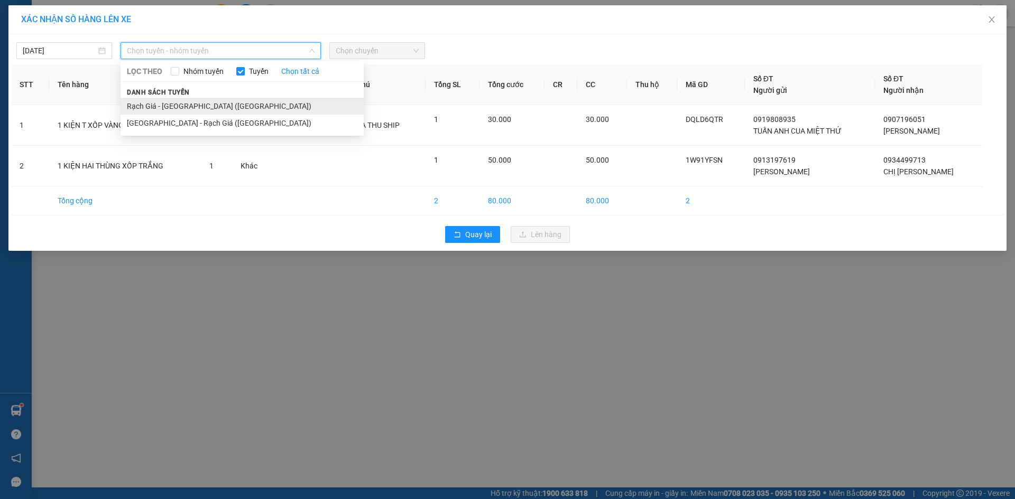
click at [171, 103] on li "Rạch Giá - [GEOGRAPHIC_DATA] ([GEOGRAPHIC_DATA])" at bounding box center [242, 106] width 243 height 17
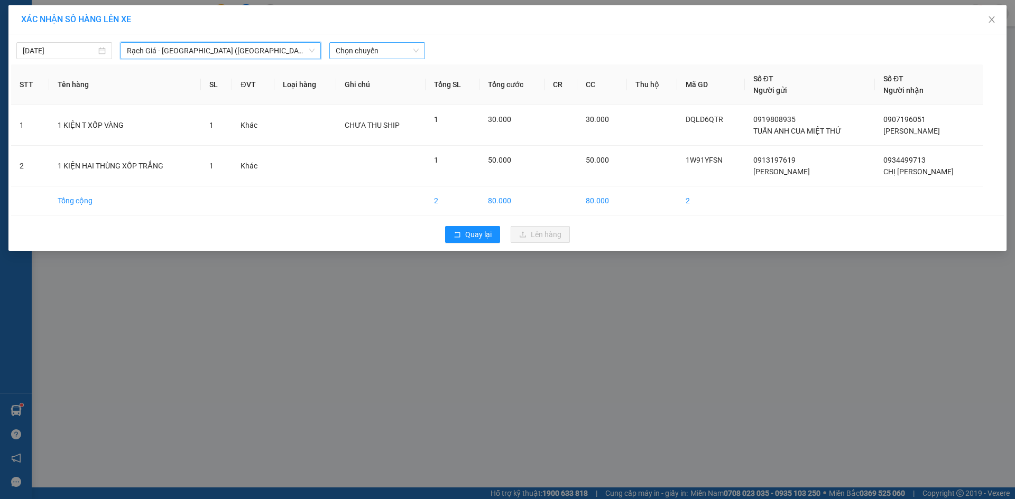
click at [385, 43] on span "Chọn chuyến" at bounding box center [377, 51] width 83 height 16
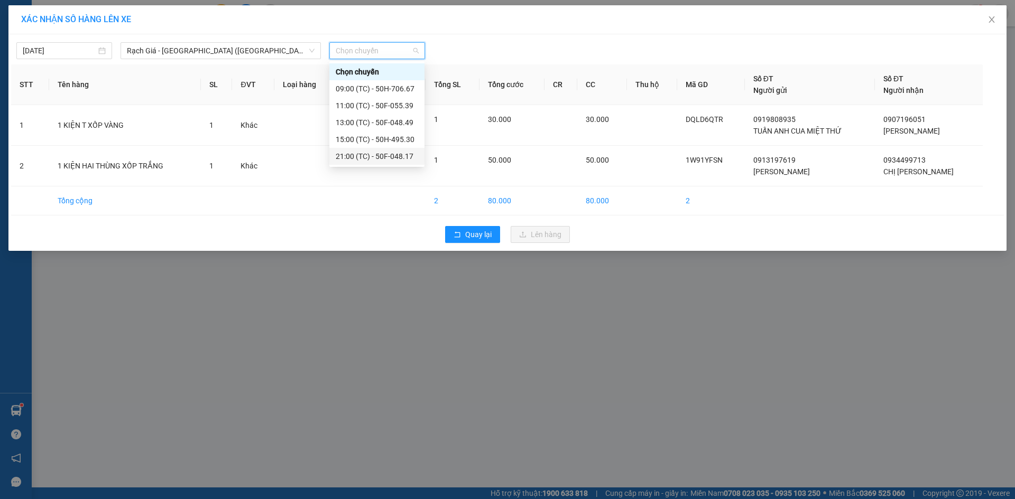
click at [384, 152] on div "21:00 (TC) - 50F-048.17" at bounding box center [377, 157] width 82 height 12
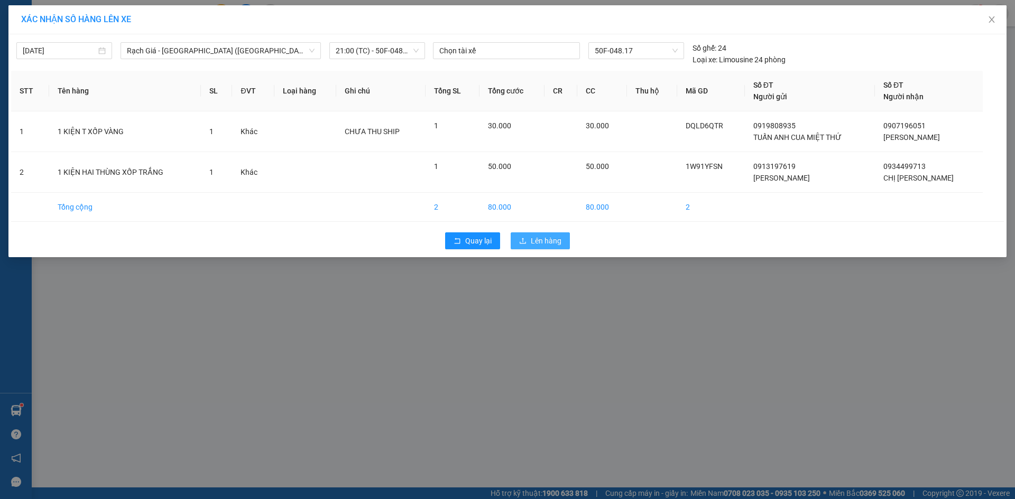
click at [560, 240] on span "Lên hàng" at bounding box center [546, 241] width 31 height 12
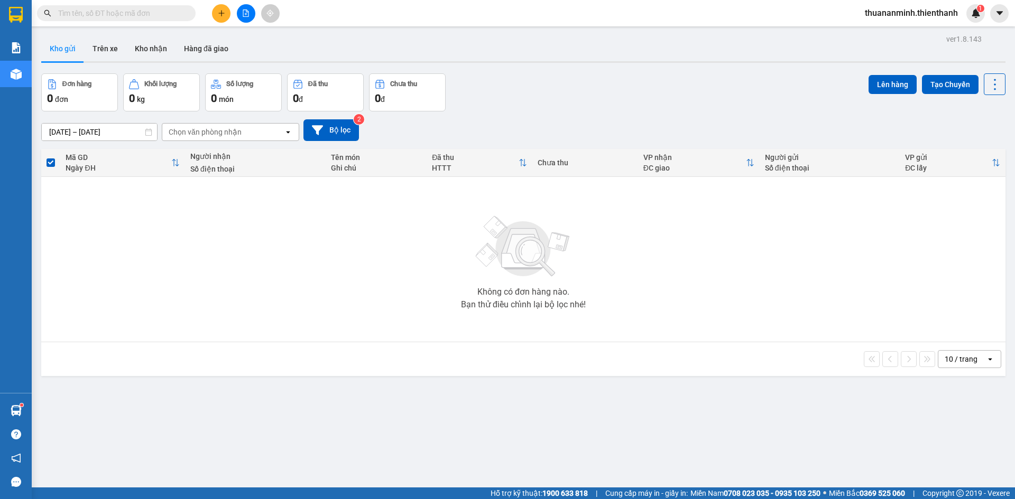
click at [422, 245] on div "Không có đơn hàng nào. Bạn thử điều chỉnh lại bộ lọc nhé!" at bounding box center [524, 259] width 954 height 159
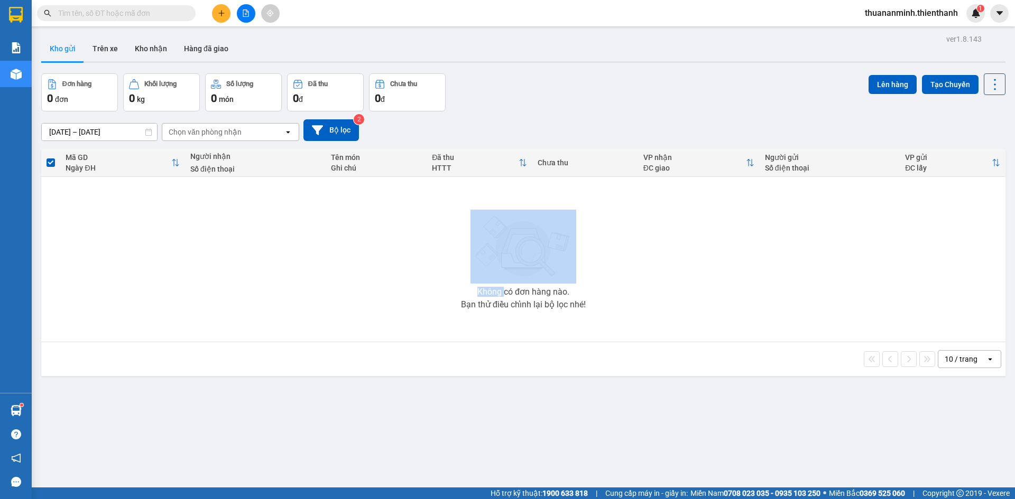
click at [422, 245] on div "Không có đơn hàng nào. Bạn thử điều chỉnh lại bộ lọc nhé!" at bounding box center [524, 259] width 954 height 159
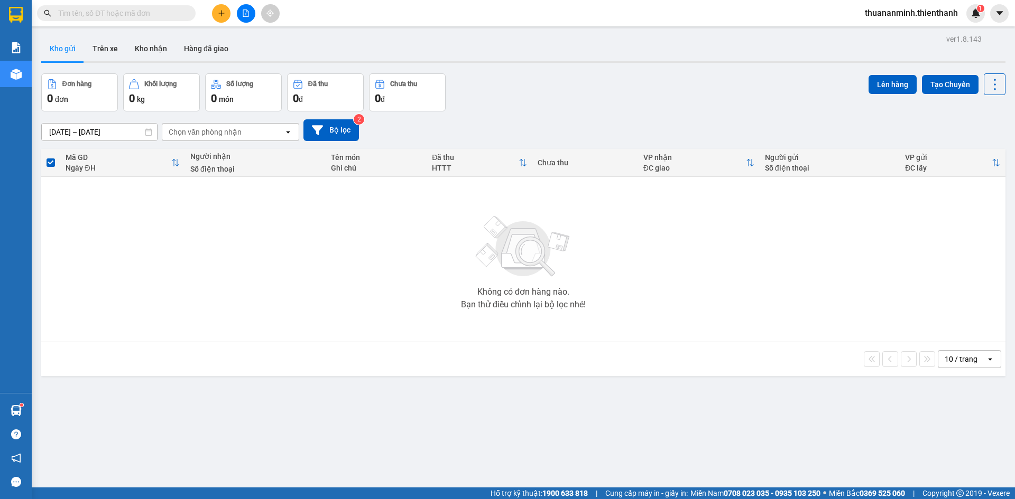
click at [669, 265] on div "Không có đơn hàng nào. Bạn thử điều chỉnh lại bộ lọc nhé!" at bounding box center [524, 259] width 954 height 159
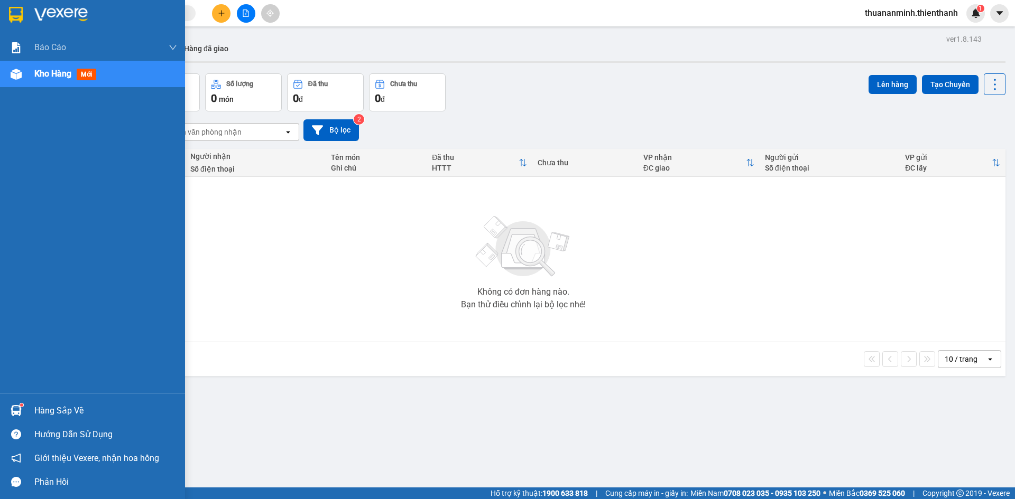
click at [65, 78] on span "Kho hàng" at bounding box center [52, 74] width 37 height 10
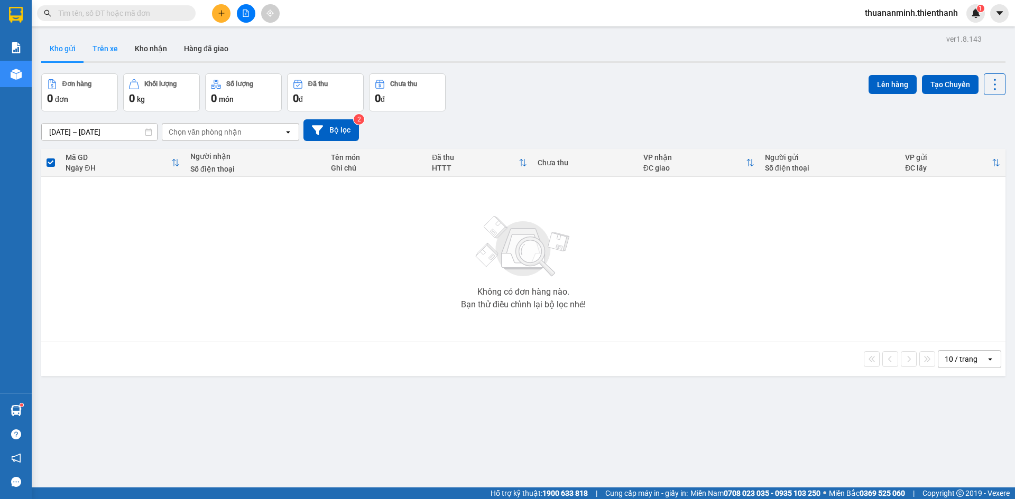
click at [119, 49] on button "Trên xe" at bounding box center [105, 48] width 42 height 25
